Goal: Transaction & Acquisition: Purchase product/service

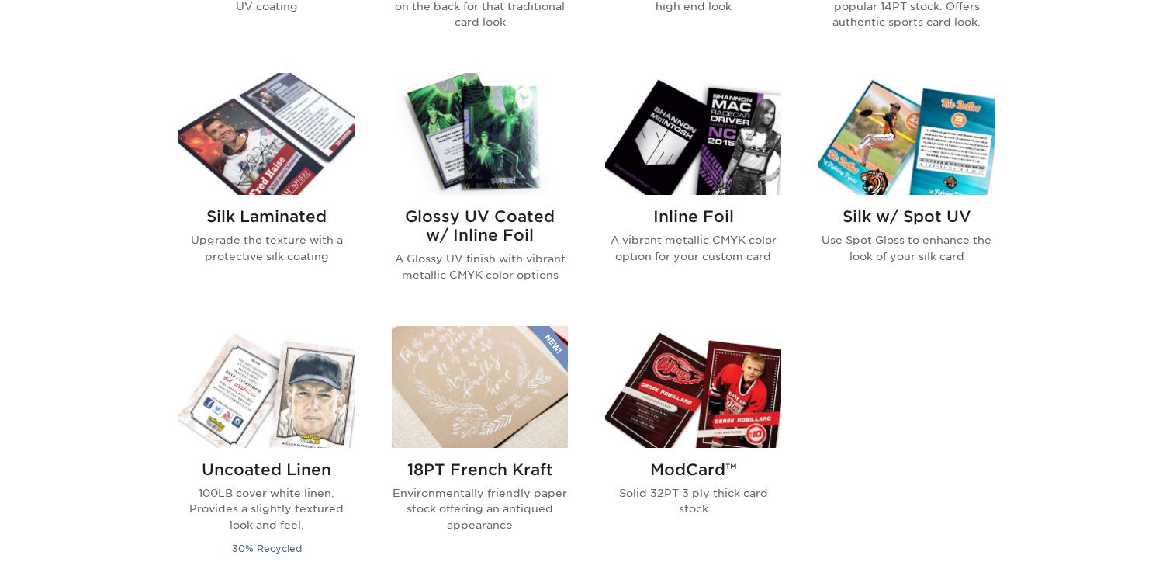
scroll to position [1006, 0]
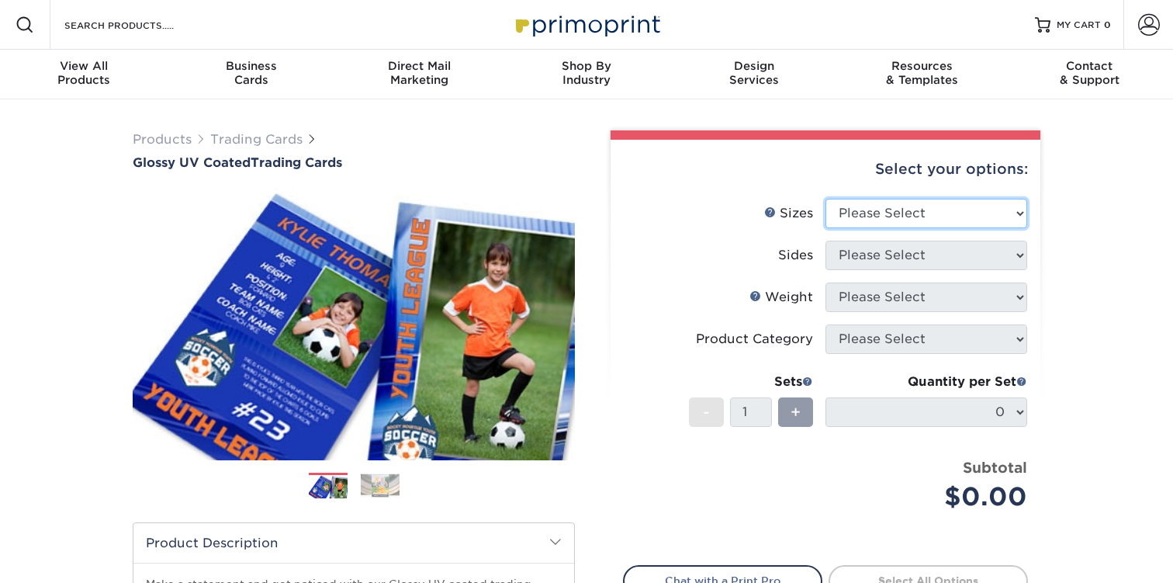
select select "2.50x3.50"
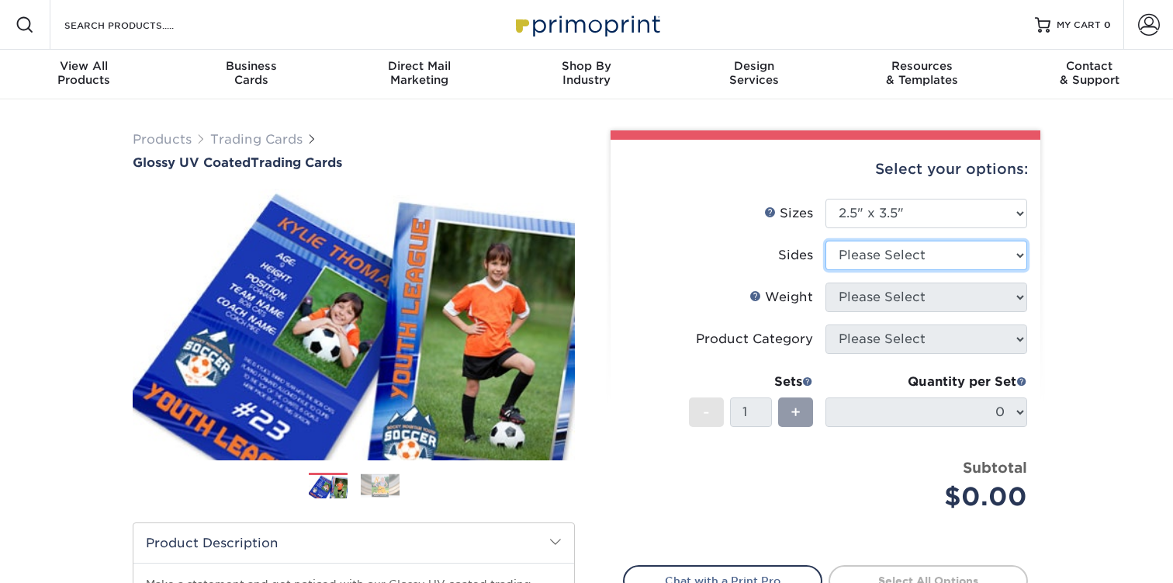
select select "13abbda7-1d64-4f25-8bb2-c179b224825d"
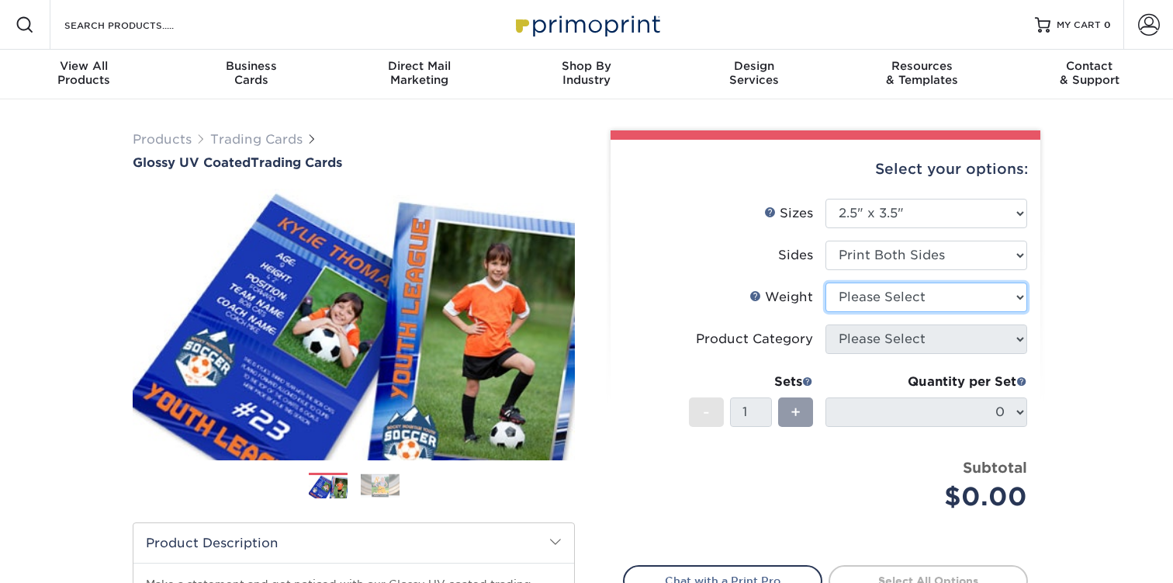
select select "16PT"
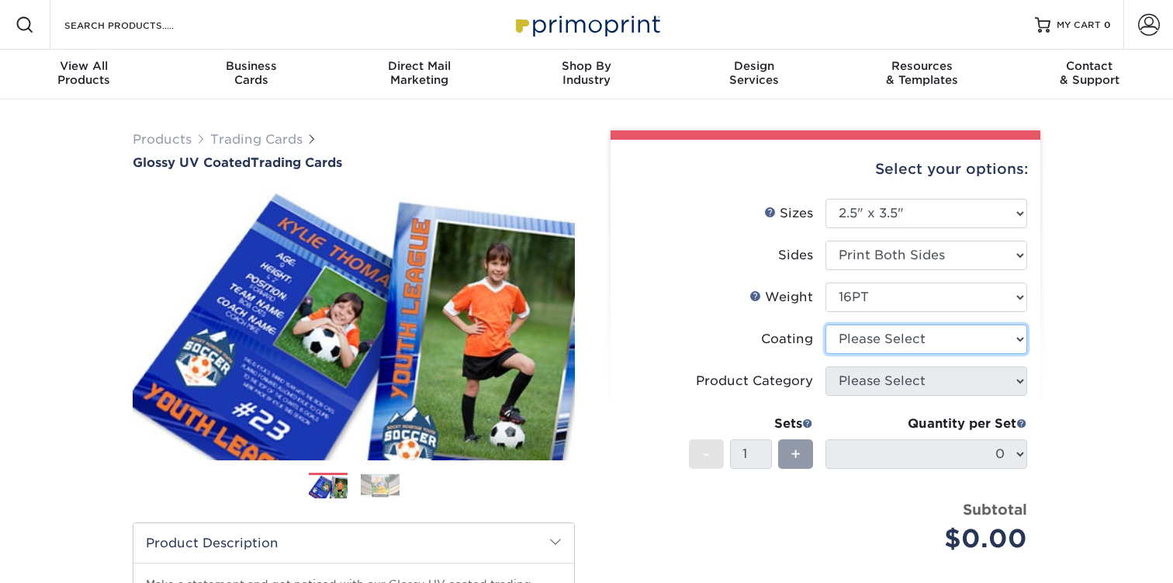
select select "ae367451-b2b8-45df-a344-0f05b6a12993"
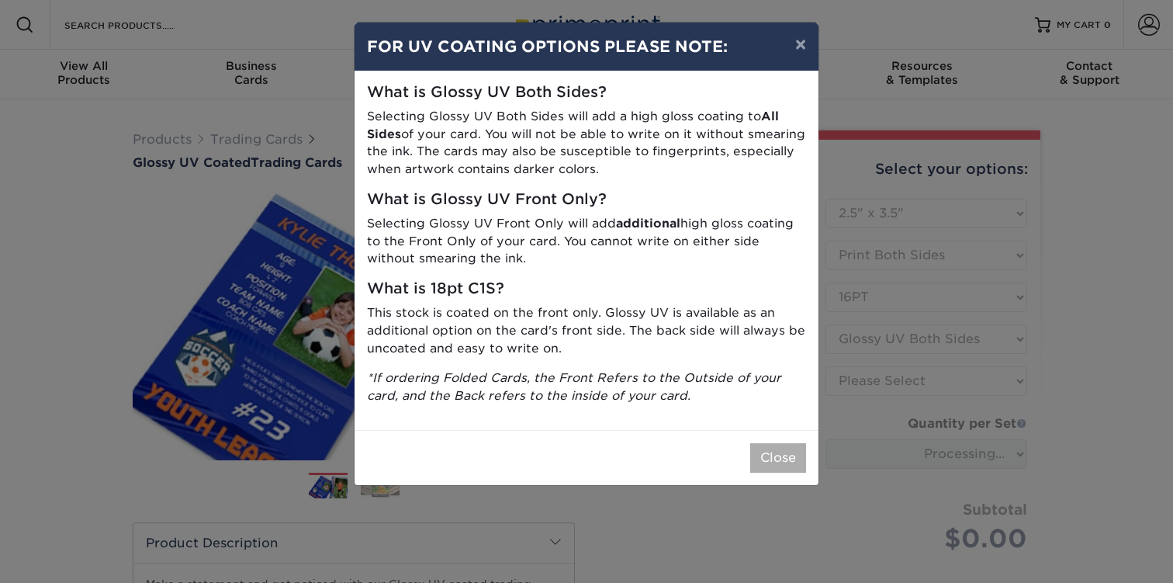
click at [772, 443] on button "Close" at bounding box center [778, 457] width 56 height 29
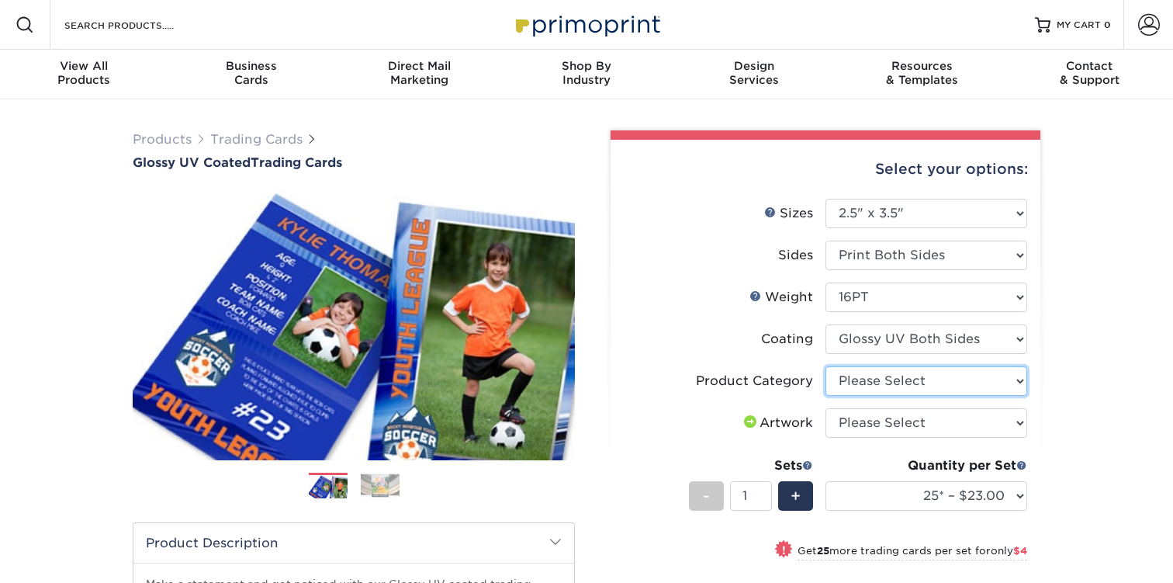
select select "c2f9bce9-36c2-409d-b101-c29d9d031e18"
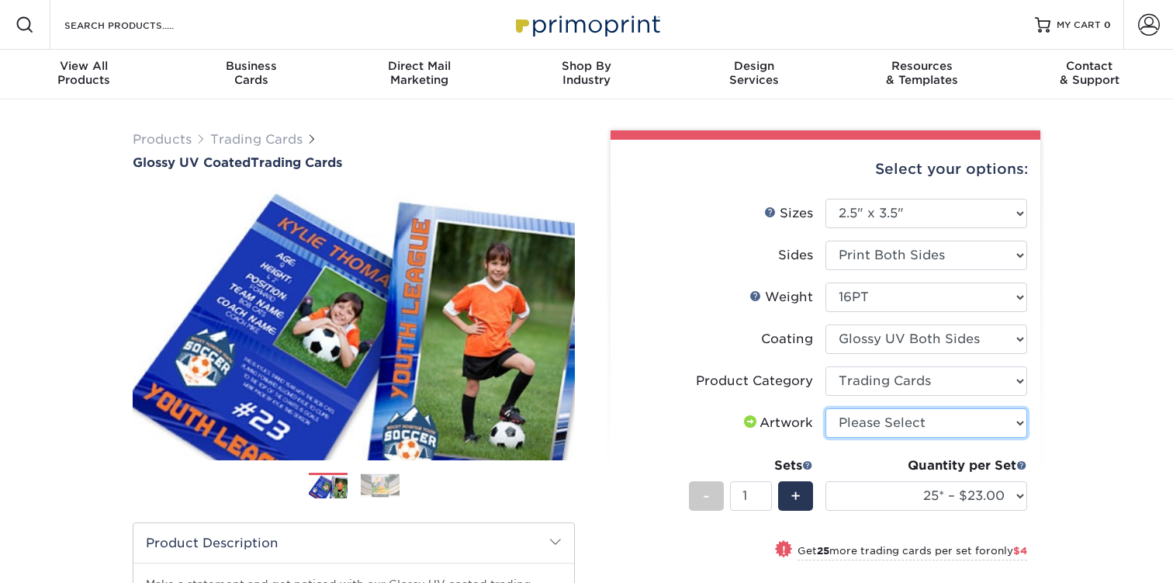
select select "upload"
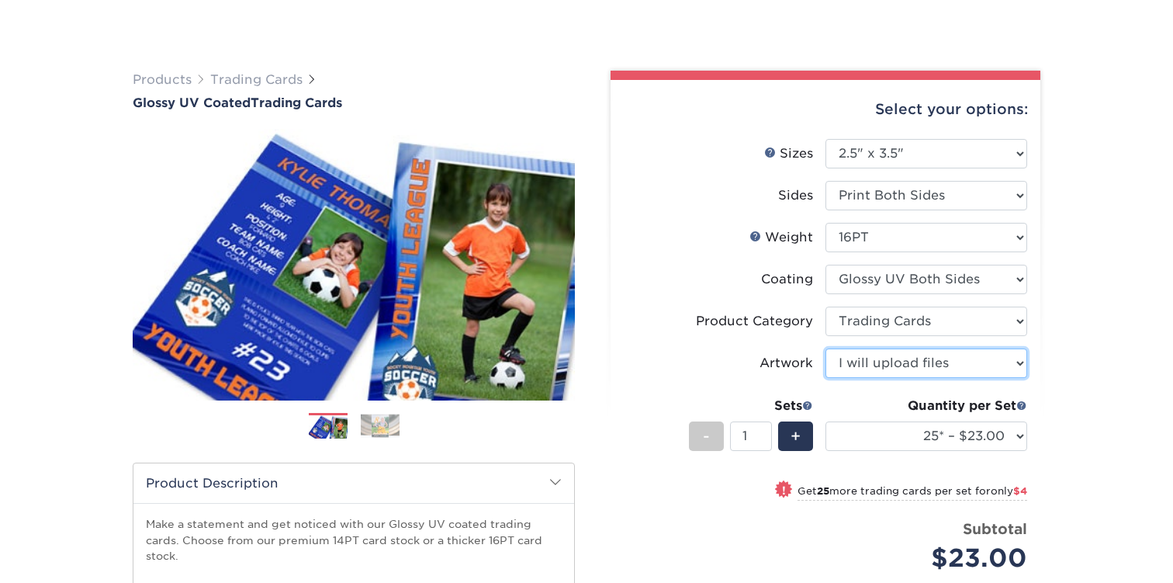
scroll to position [111, 0]
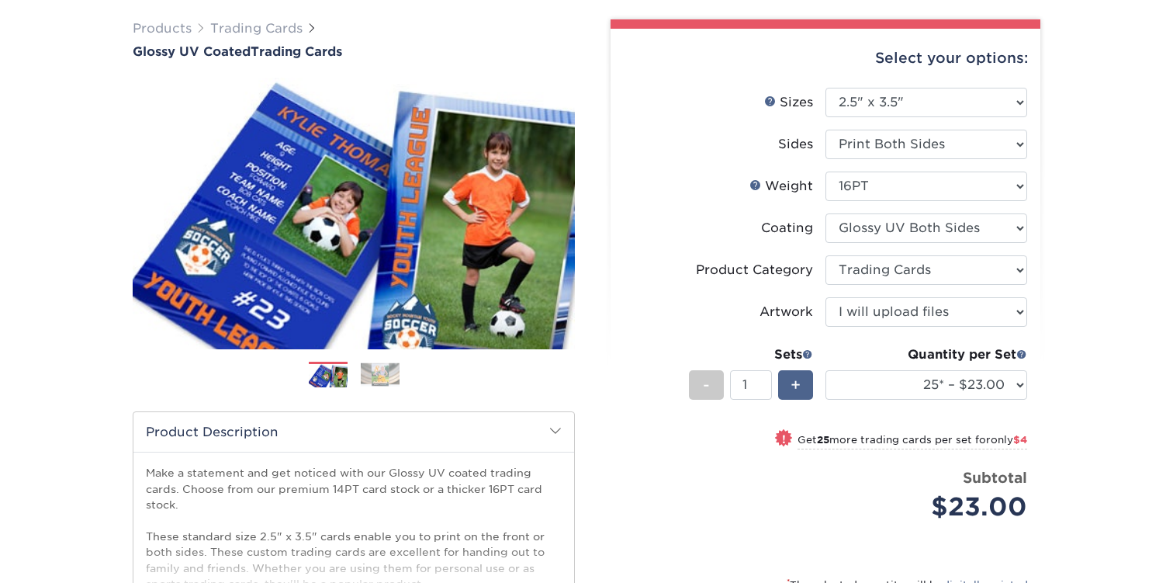
click at [792, 382] on span "+" at bounding box center [796, 384] width 10 height 23
type input "2"
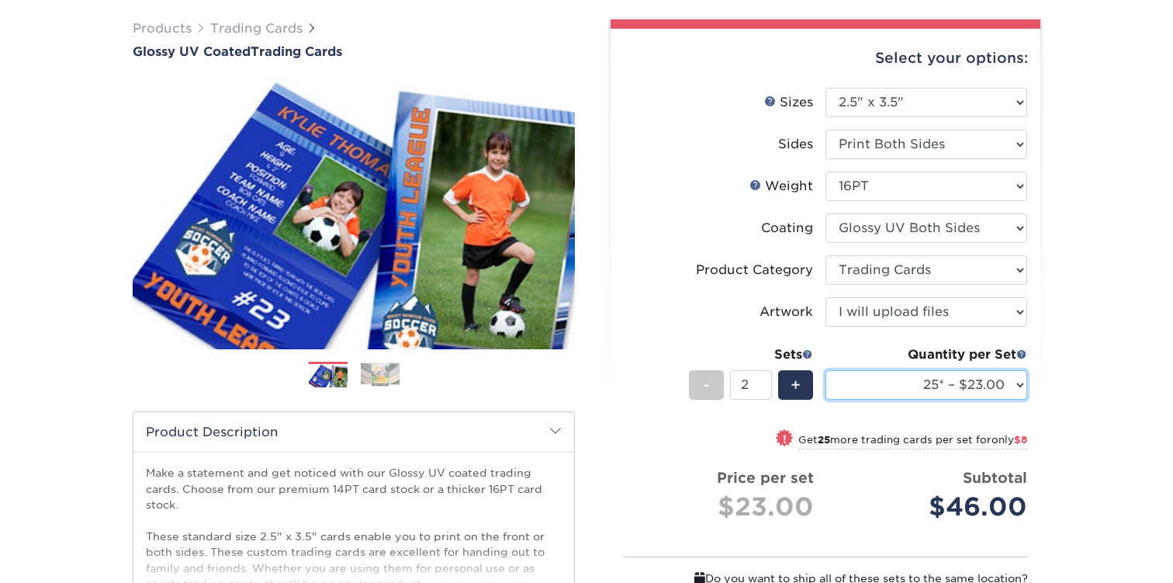
select select "50* – $27.00"
